Goal: Information Seeking & Learning: Learn about a topic

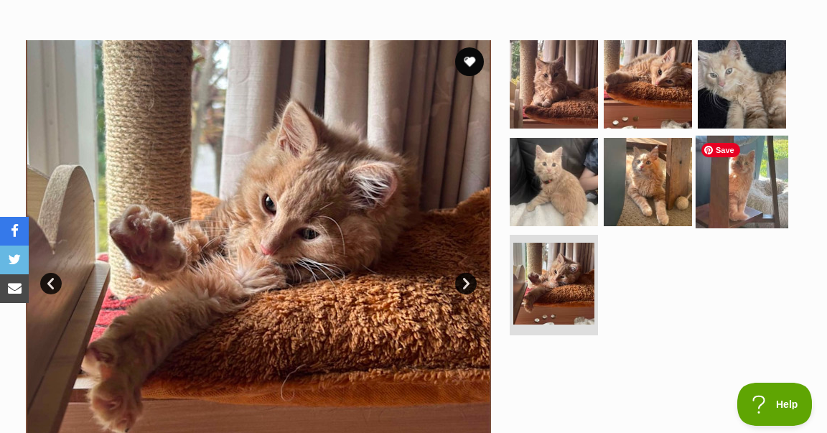
click at [739, 182] on img at bounding box center [742, 181] width 93 height 93
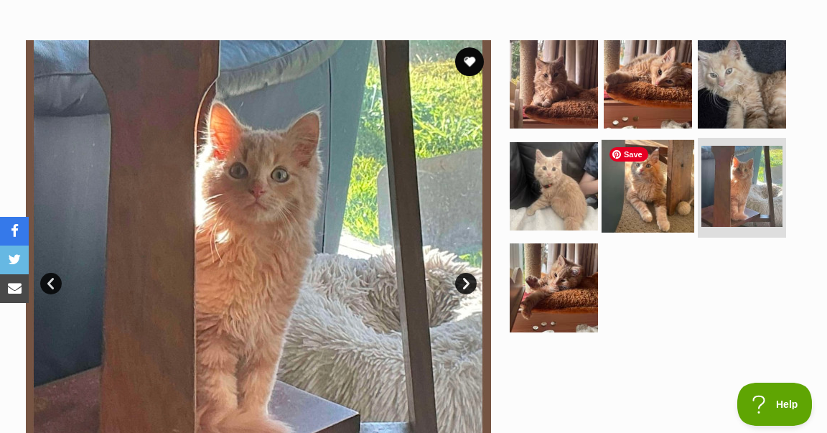
click at [678, 184] on img at bounding box center [648, 185] width 93 height 93
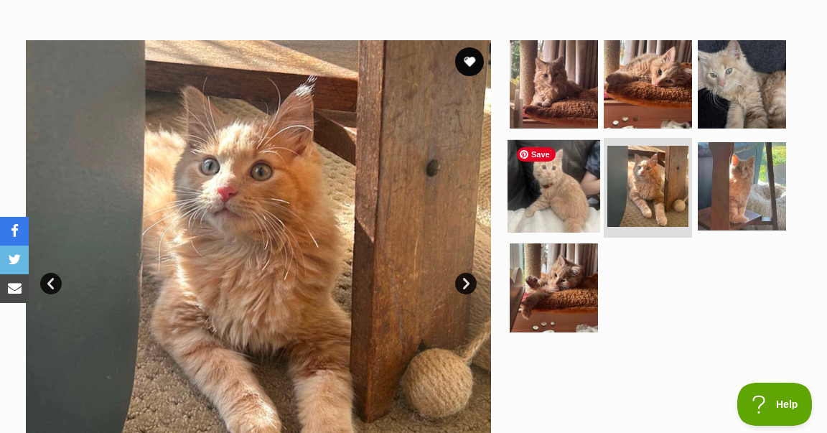
click at [569, 194] on img at bounding box center [554, 185] width 93 height 93
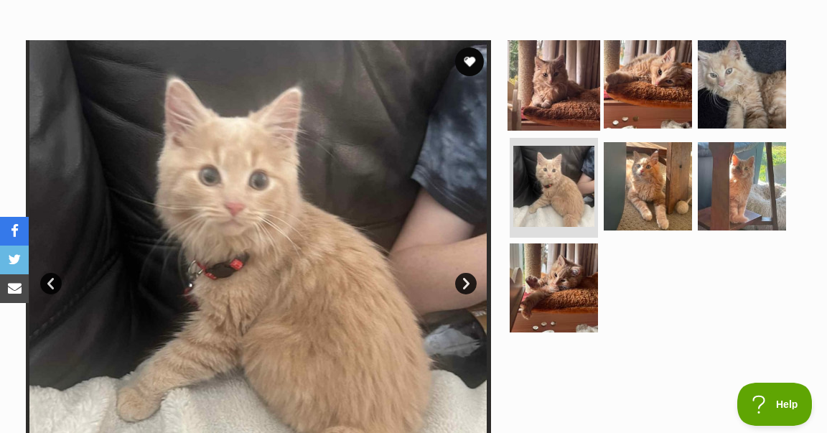
click at [566, 90] on img at bounding box center [554, 84] width 93 height 93
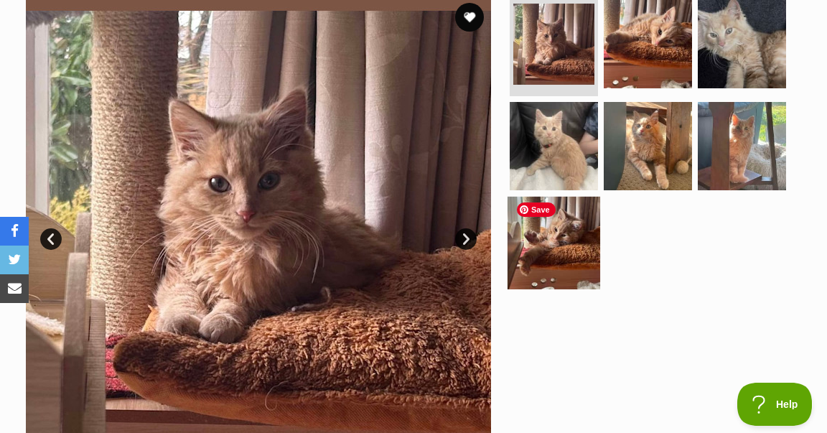
scroll to position [290, 0]
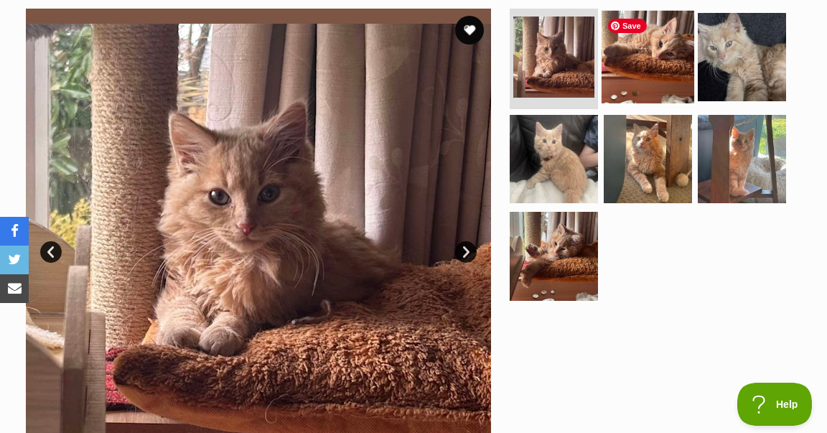
click at [639, 70] on img at bounding box center [648, 57] width 93 height 93
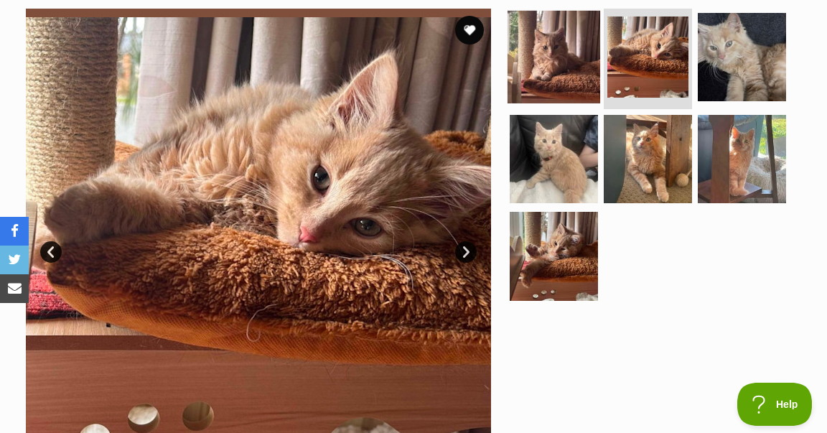
click at [571, 55] on img at bounding box center [554, 57] width 93 height 93
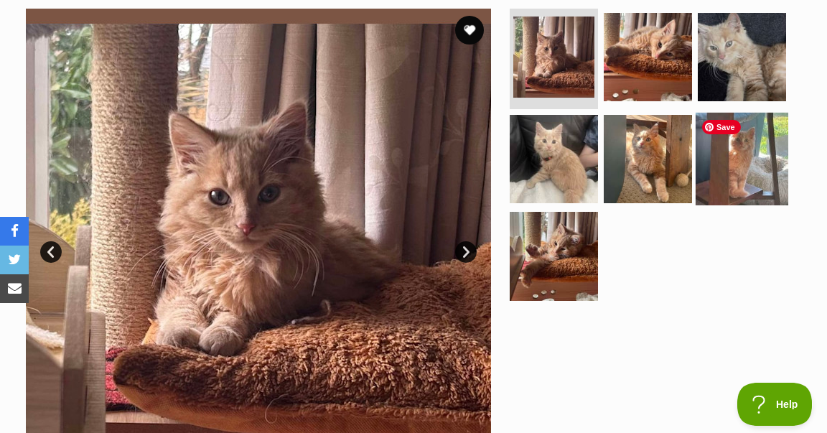
click at [751, 169] on img at bounding box center [742, 158] width 93 height 93
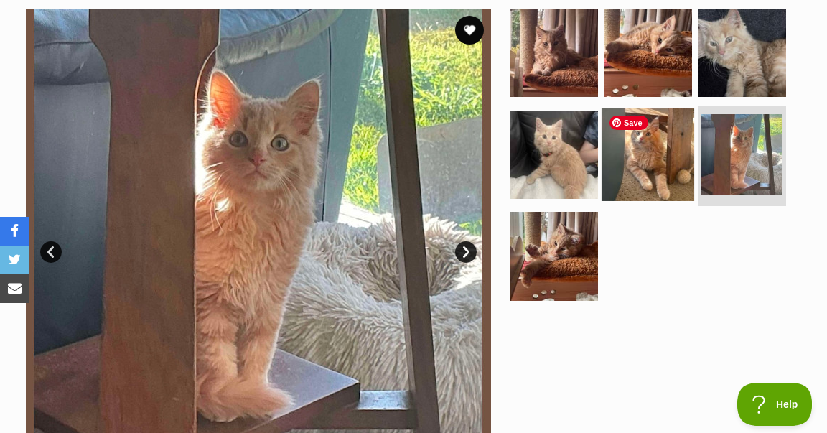
click at [668, 164] on img at bounding box center [648, 154] width 93 height 93
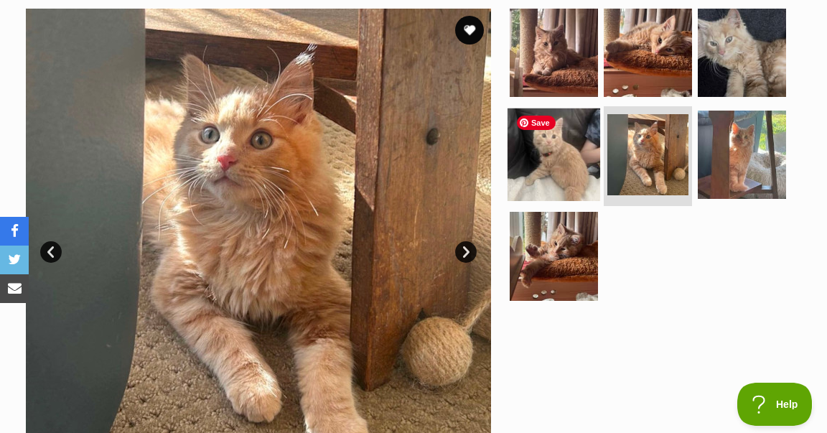
click at [589, 158] on img at bounding box center [554, 154] width 93 height 93
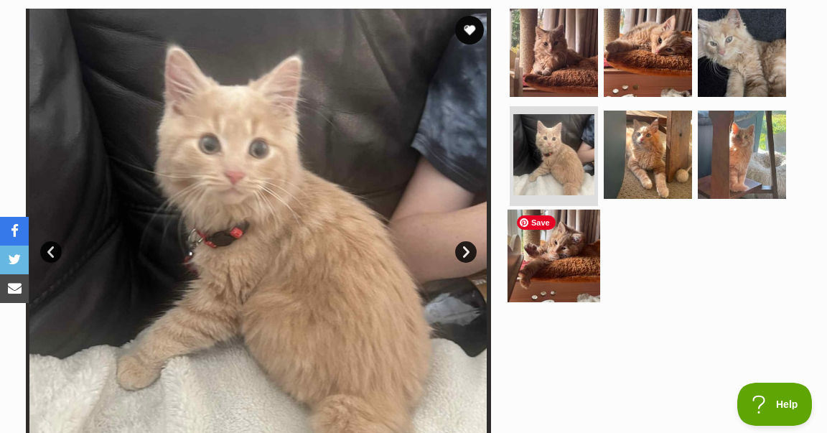
click at [556, 237] on img at bounding box center [554, 256] width 93 height 93
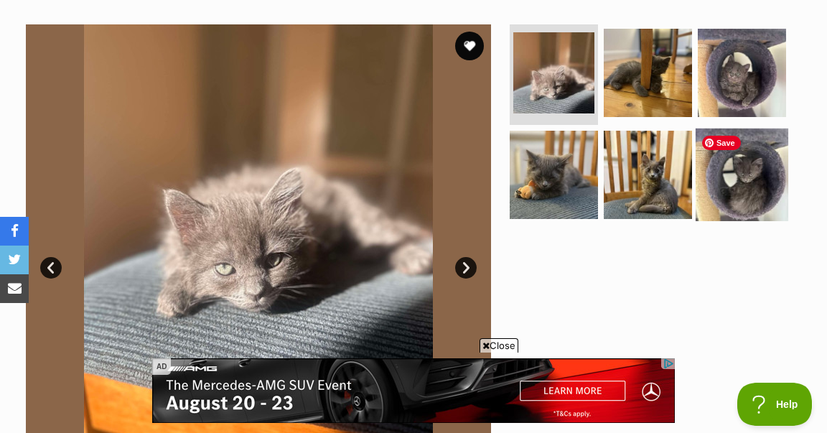
click at [745, 173] on img at bounding box center [742, 174] width 93 height 93
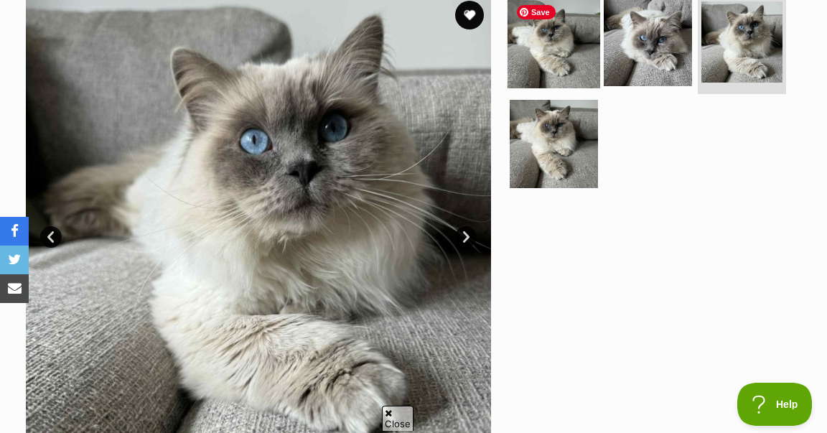
scroll to position [305, 0]
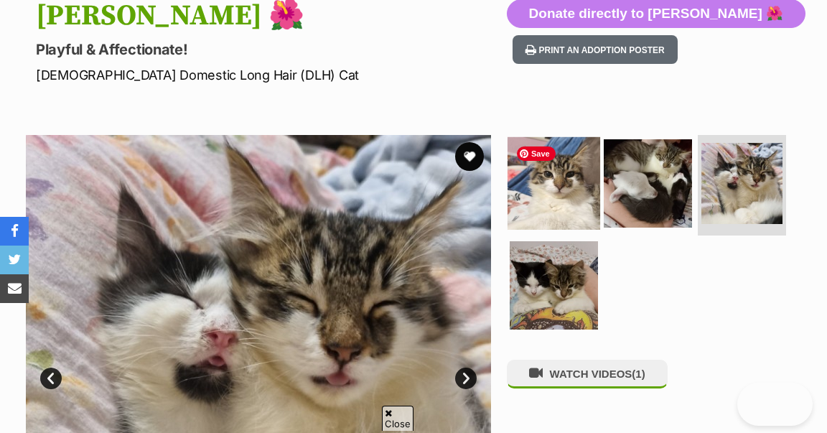
click at [560, 182] on img at bounding box center [554, 183] width 93 height 93
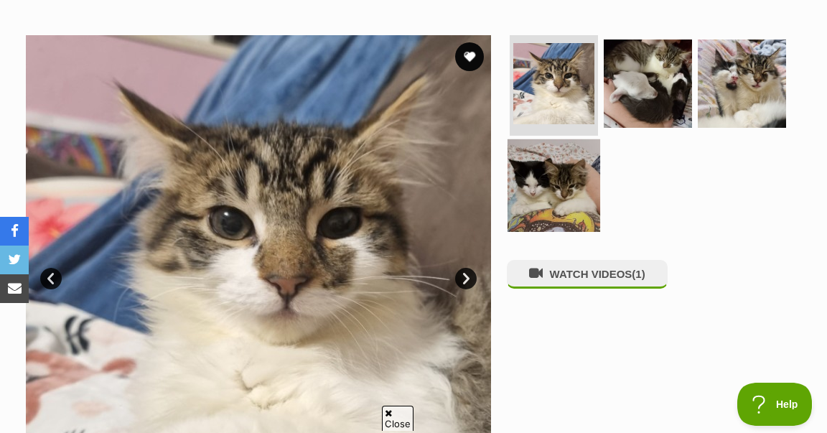
scroll to position [266, 0]
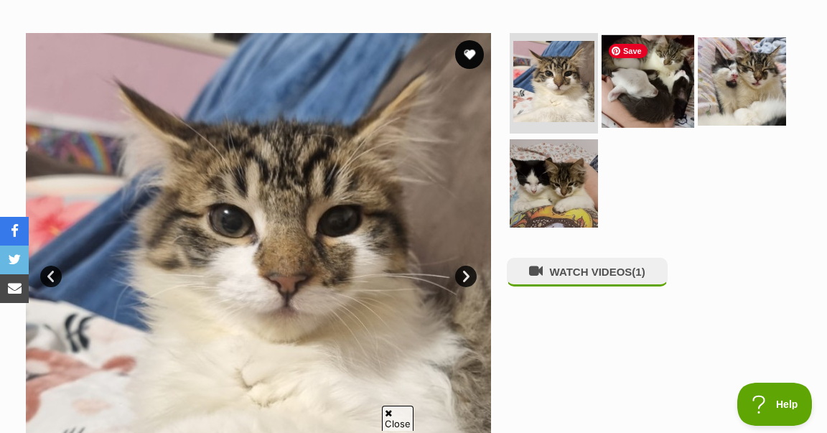
click at [663, 78] on img at bounding box center [648, 81] width 93 height 93
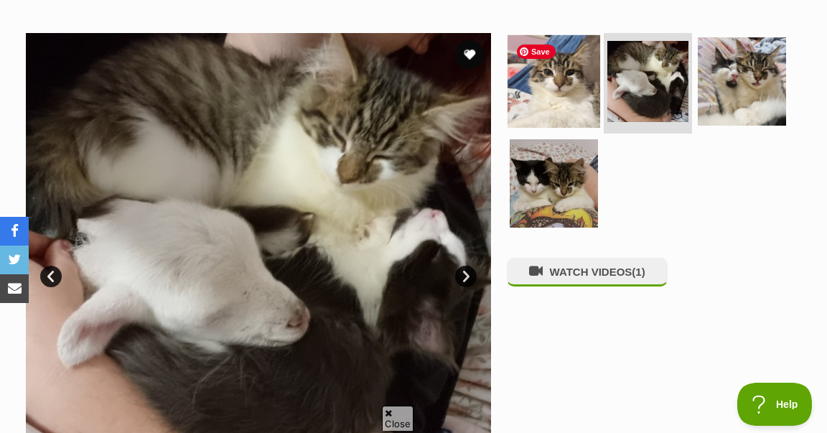
click at [564, 94] on img at bounding box center [554, 81] width 93 height 93
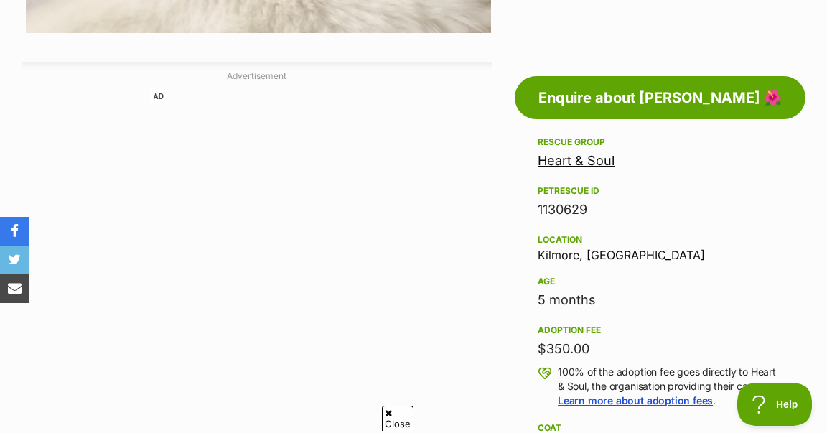
scroll to position [732, 0]
